Goal: Transaction & Acquisition: Book appointment/travel/reservation

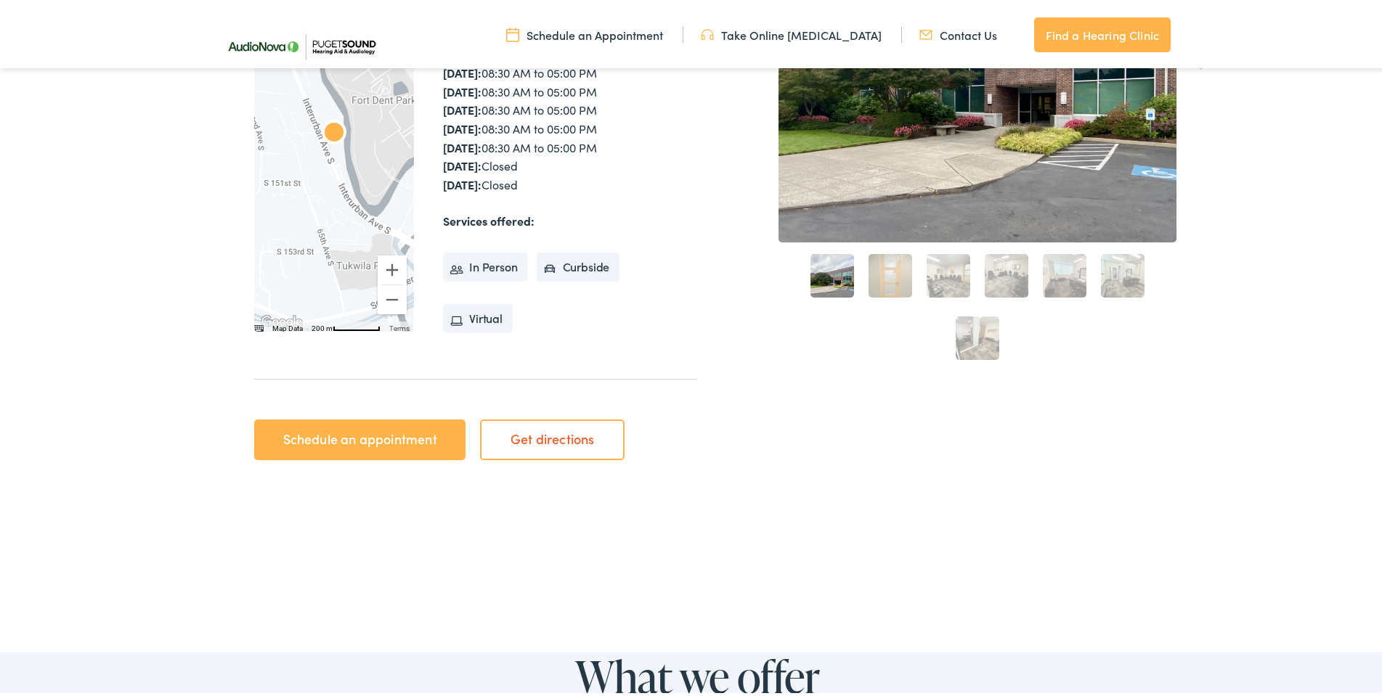
scroll to position [581, 0]
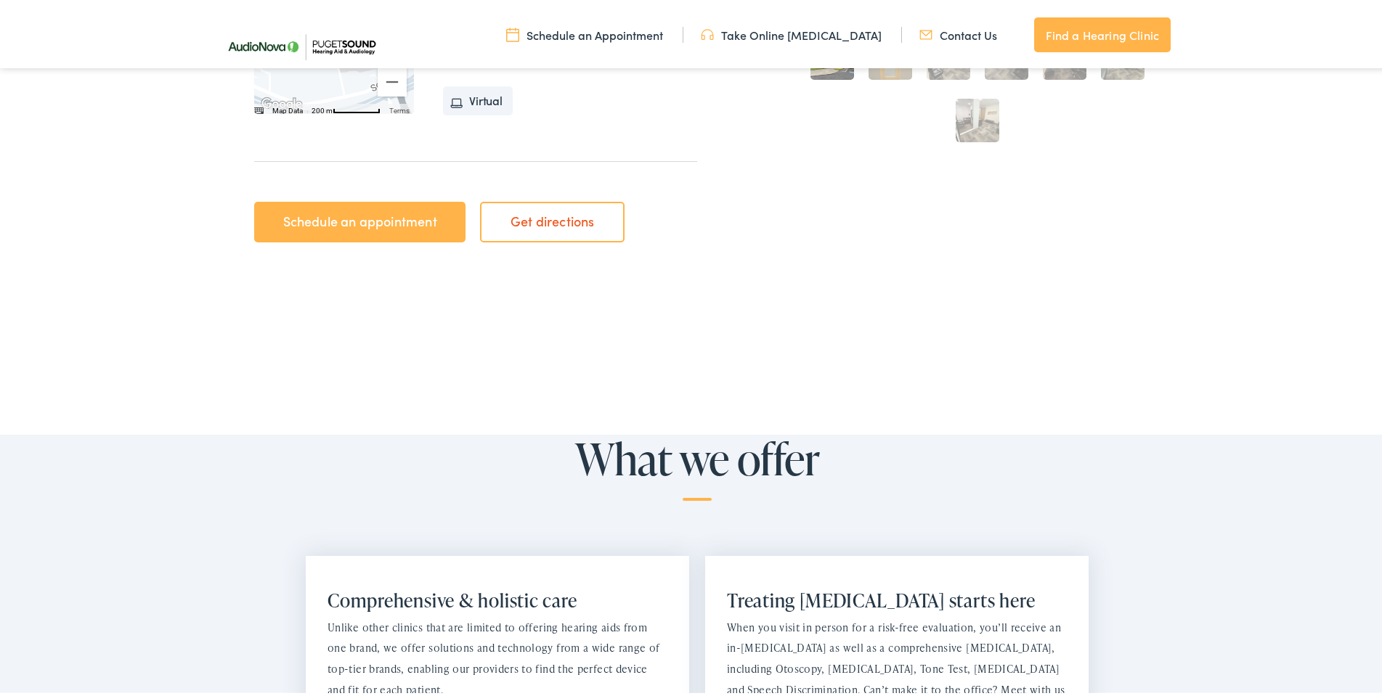
click at [323, 212] on link "Schedule an appointment" at bounding box center [359, 219] width 211 height 41
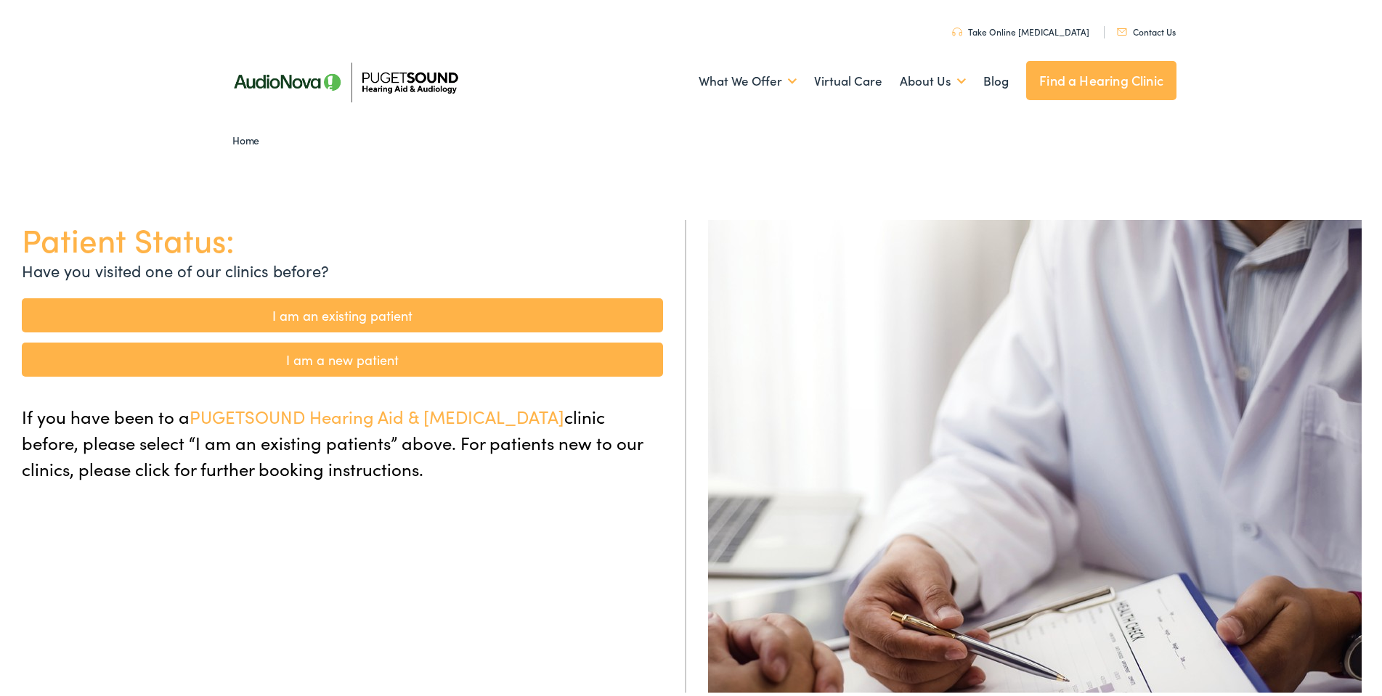
click at [332, 354] on link "I am a new patient" at bounding box center [342, 357] width 641 height 34
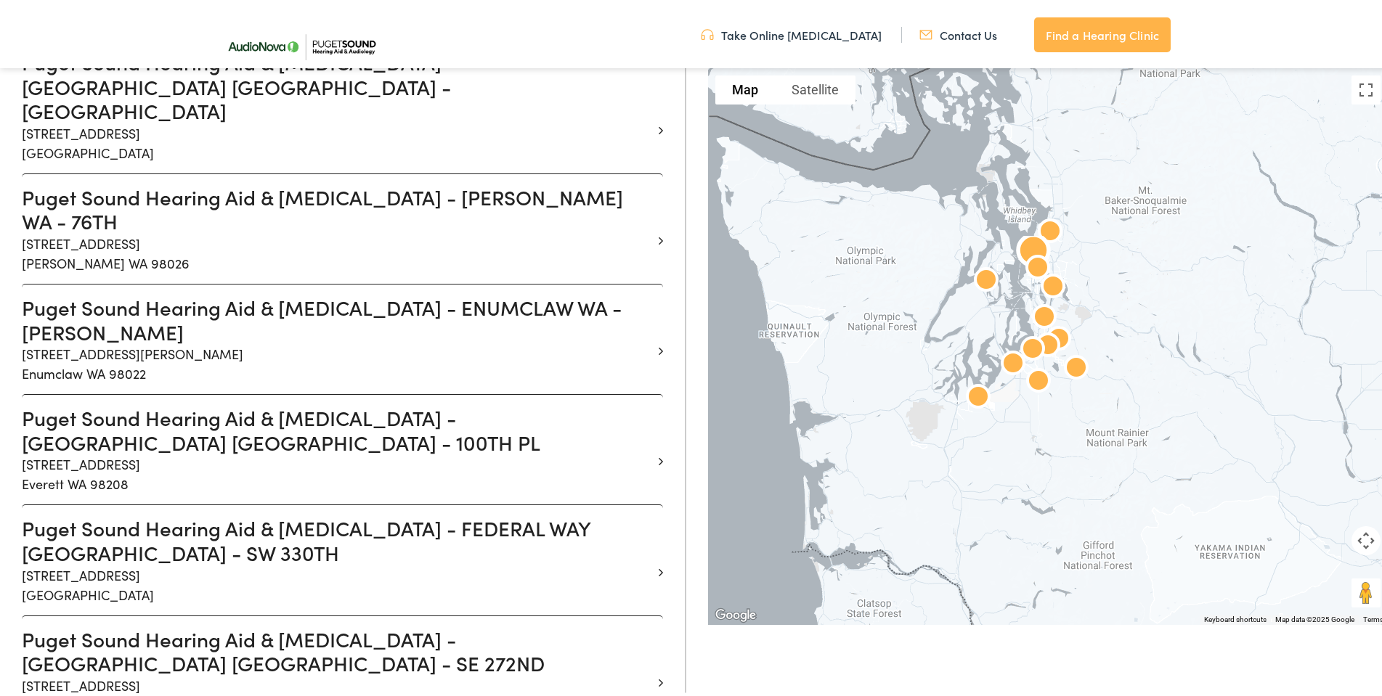
scroll to position [654, 0]
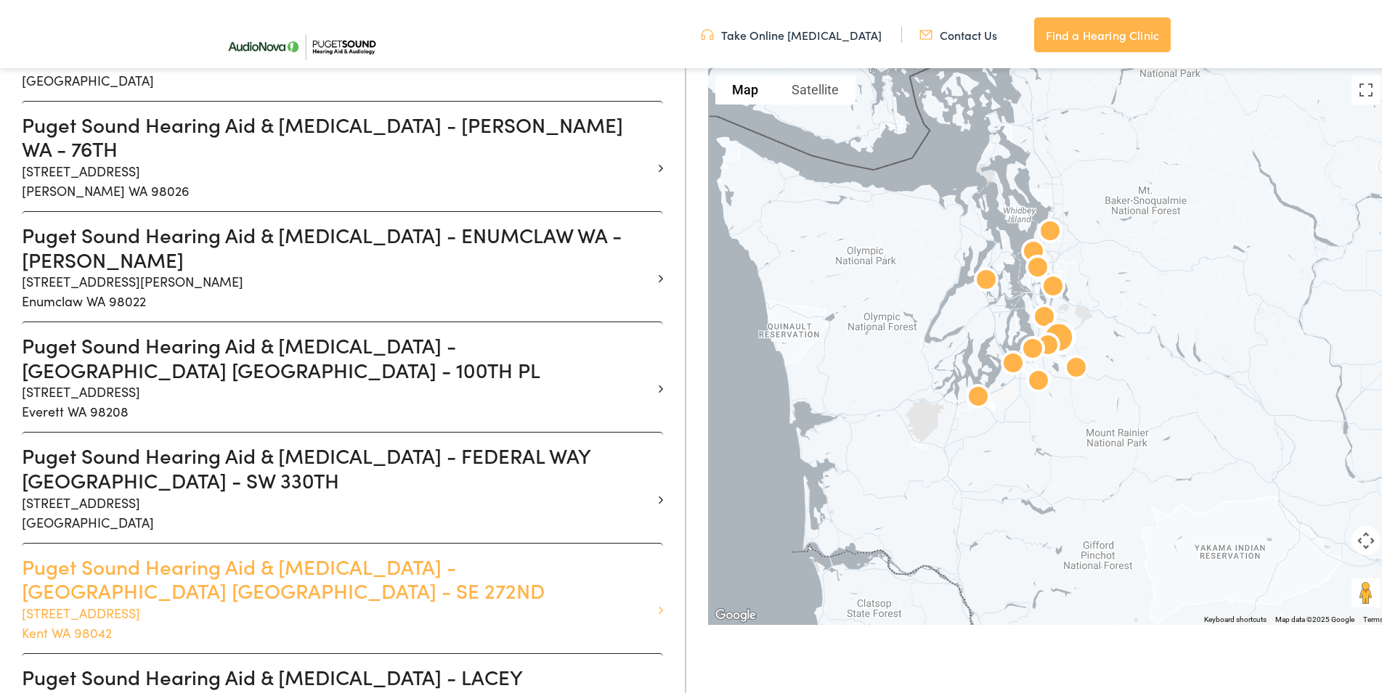
click at [220, 552] on h3 "Puget Sound Hearing Aid & Audiology - KENT WA - SE 272ND" at bounding box center [337, 576] width 630 height 49
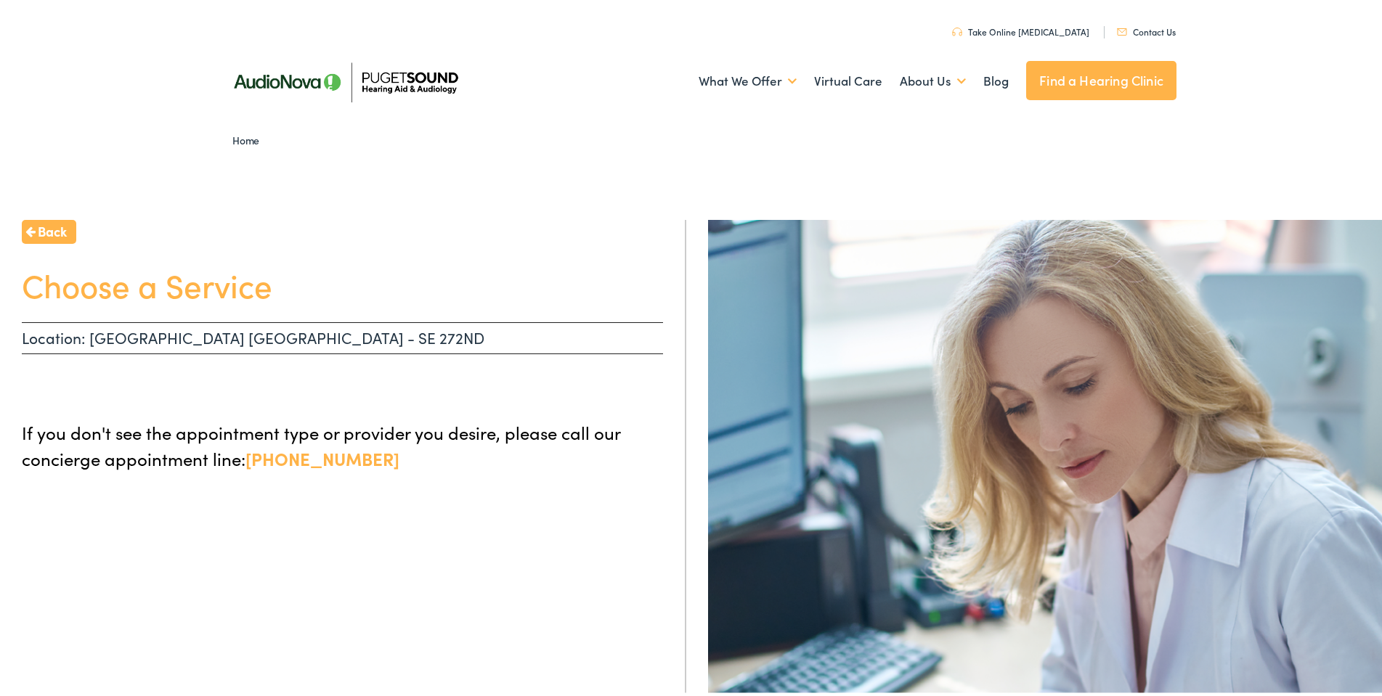
scroll to position [145, 0]
